Goal: Task Accomplishment & Management: Manage account settings

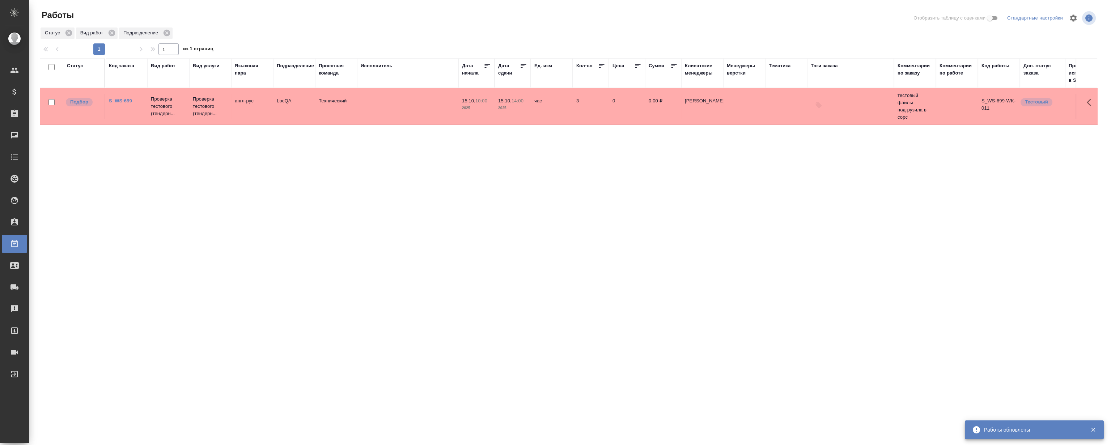
click at [1095, 429] on icon "button" at bounding box center [1093, 429] width 7 height 7
click at [119, 99] on link "S_WS-699" at bounding box center [120, 100] width 23 height 5
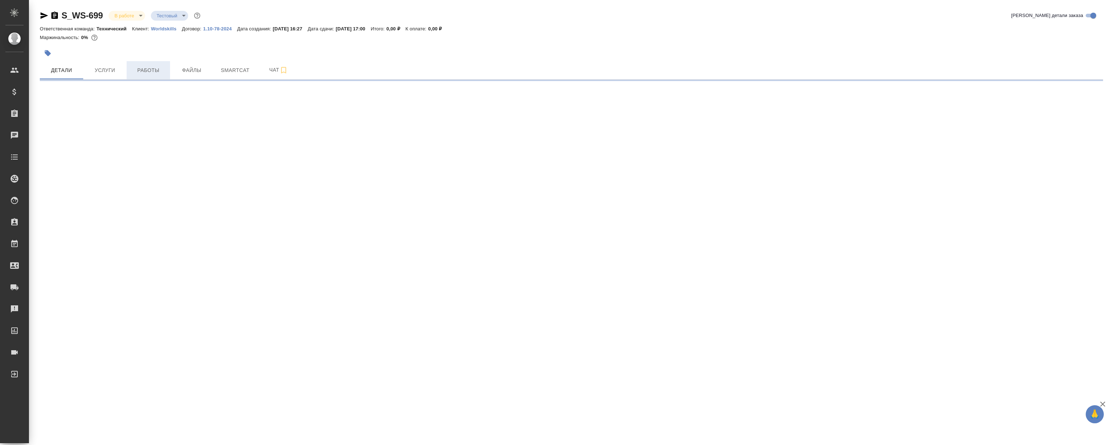
select select "RU"
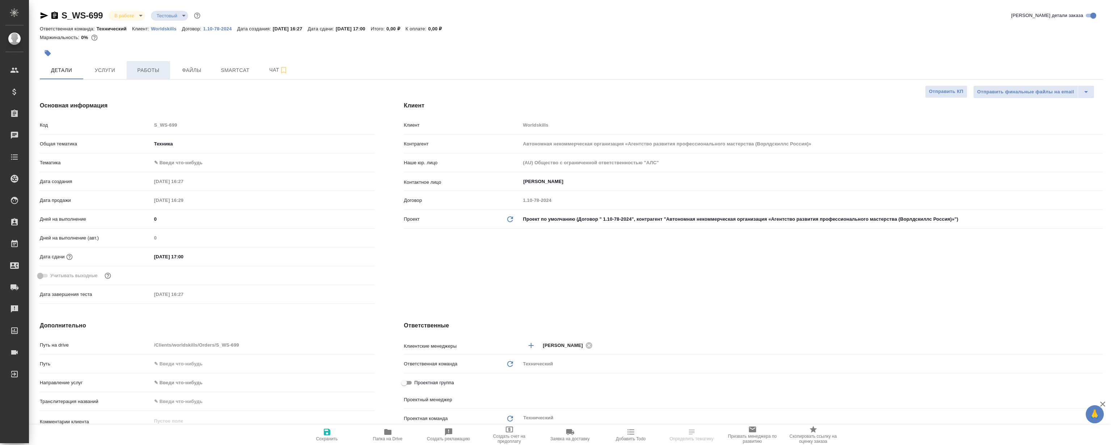
click at [161, 73] on span "Работы" at bounding box center [148, 70] width 35 height 9
type textarea "x"
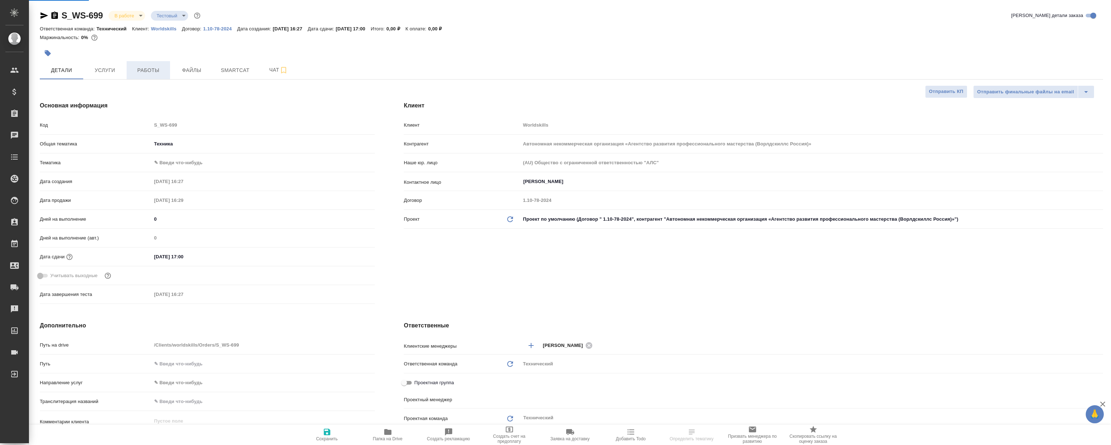
type textarea "x"
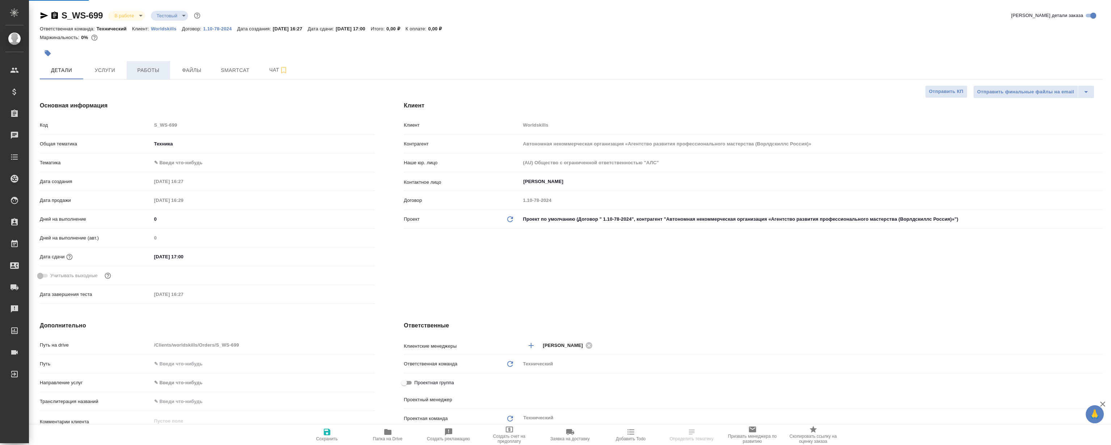
type input "[PERSON_NAME]"
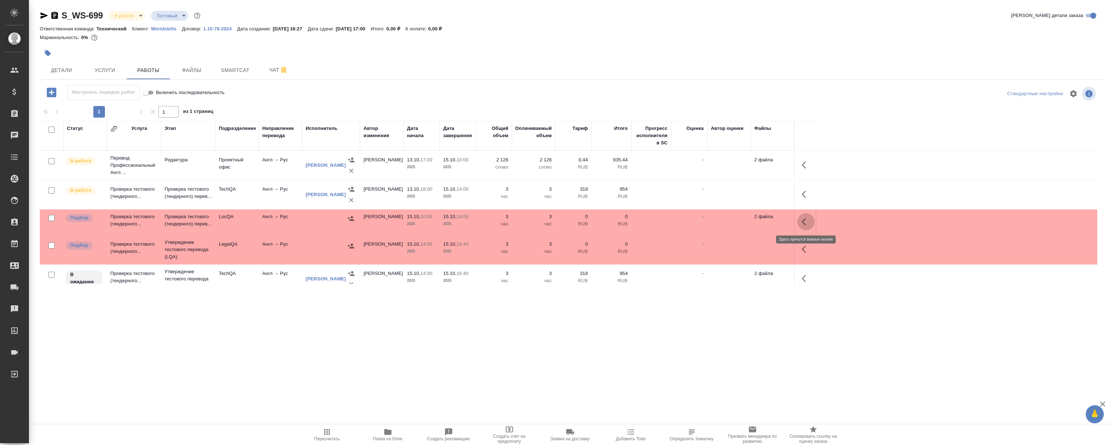
click at [807, 220] on icon "button" at bounding box center [806, 221] width 9 height 9
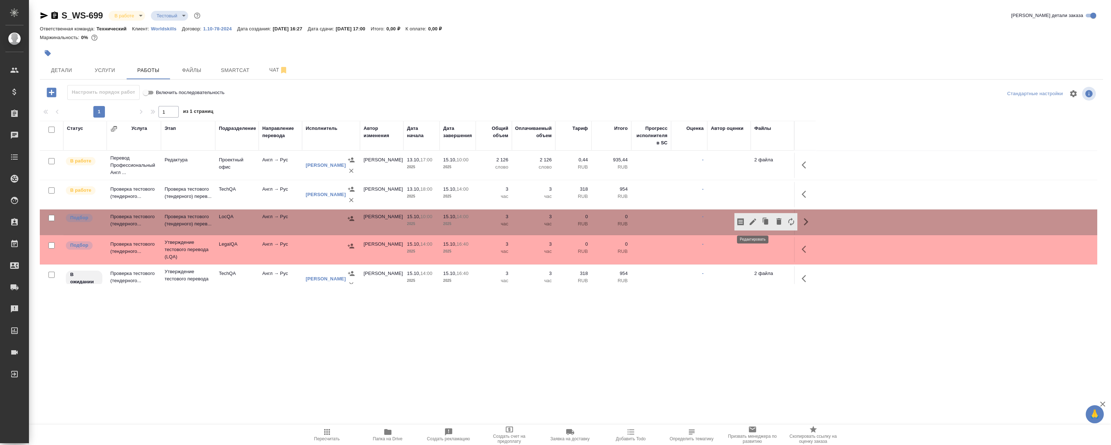
click at [755, 226] on button "button" at bounding box center [753, 221] width 12 height 17
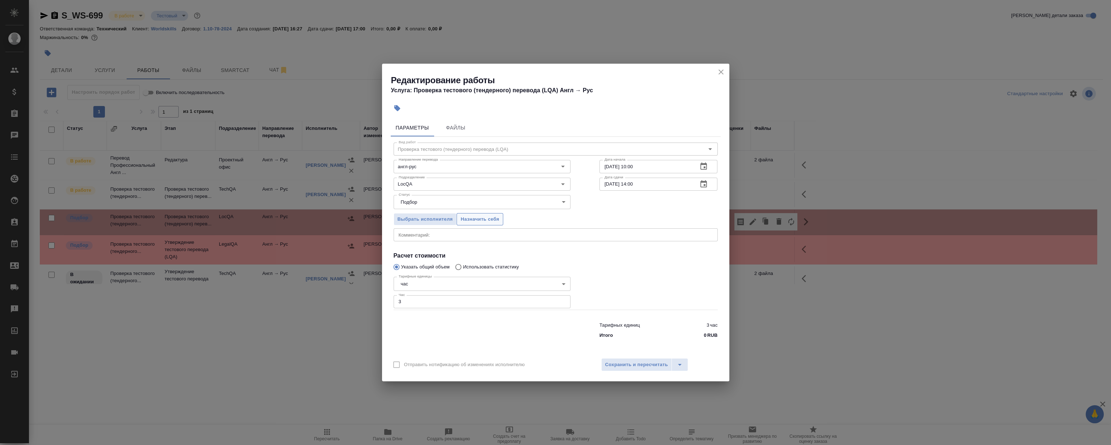
click at [475, 220] on span "Назначить себя" at bounding box center [479, 219] width 38 height 8
click at [717, 74] on icon "close" at bounding box center [721, 72] width 9 height 9
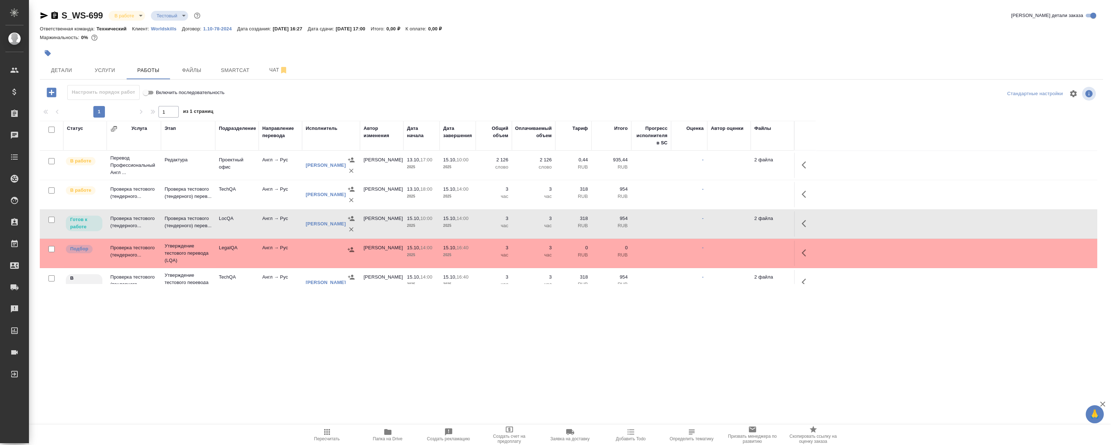
click at [274, 381] on div ".cls-1 fill:#fff; AWATERA [PERSON_NAME] Спецификации Заказы 0 Чаты Todo Проекты…" at bounding box center [555, 222] width 1111 height 445
click at [268, 383] on div ".cls-1 fill:#fff; AWATERA [PERSON_NAME] Спецификации Заказы 0 Чаты Todo Проекты…" at bounding box center [555, 222] width 1111 height 445
